Goal: Transaction & Acquisition: Purchase product/service

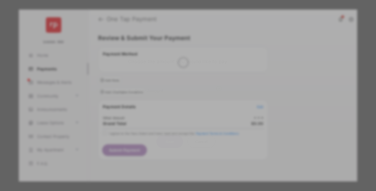
click at [178, 86] on div "Other Amount" at bounding box center [177, 90] width 87 height 9
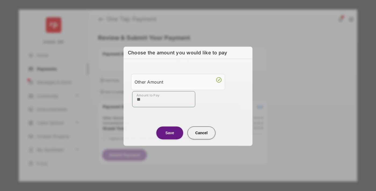
type input "**"
click at [170, 133] on button "Save" at bounding box center [169, 133] width 27 height 13
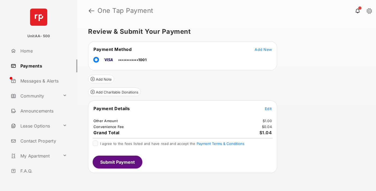
click at [268, 109] on span "Edit" at bounding box center [267, 108] width 7 height 5
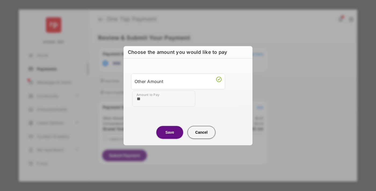
click at [170, 132] on button "Save" at bounding box center [169, 132] width 27 height 13
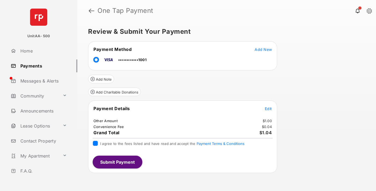
click at [117, 162] on button "Submit Payment" at bounding box center [118, 162] width 50 height 13
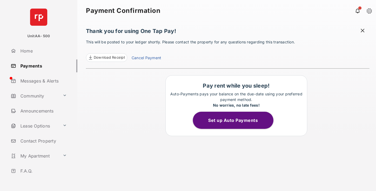
click at [42, 66] on link "Payments" at bounding box center [43, 66] width 69 height 13
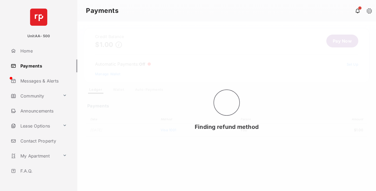
click at [340, 41] on link "Pay Now" at bounding box center [342, 41] width 32 height 13
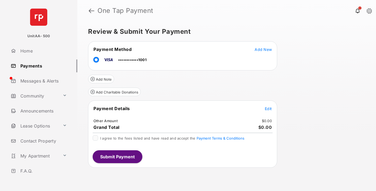
click at [268, 109] on span "Edit" at bounding box center [267, 108] width 7 height 5
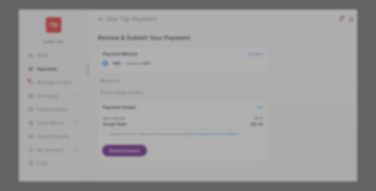
click at [178, 89] on div "Other Amount" at bounding box center [177, 90] width 87 height 9
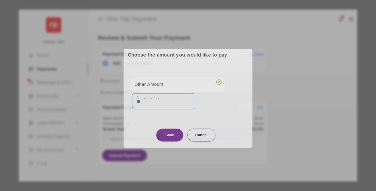
type input "**"
click at [170, 135] on button "Save" at bounding box center [169, 135] width 27 height 13
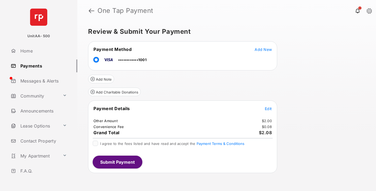
click at [117, 162] on button "Submit Payment" at bounding box center [118, 162] width 50 height 13
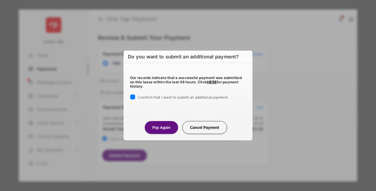
click at [161, 127] on button "Pay Again" at bounding box center [161, 127] width 33 height 13
